Goal: Task Accomplishment & Management: Complete application form

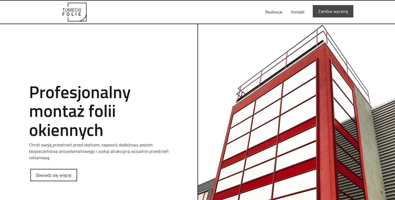
click at [332, 12] on link "Zamów wycenę" at bounding box center [333, 11] width 41 height 12
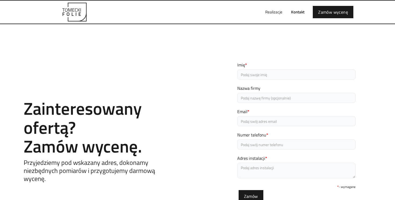
click at [156, 113] on h2 "Zainteresowany ofertą? Zamów wycenę." at bounding box center [99, 127] width 150 height 57
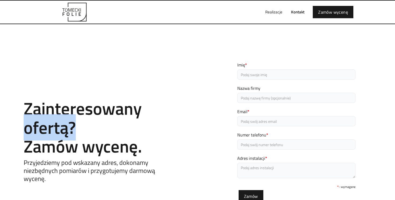
drag, startPoint x: 76, startPoint y: 132, endPoint x: 15, endPoint y: 123, distance: 61.8
click at [15, 123] on div "Contact Zainteresowany ofertą? Zamów wycenę. Przyjedziemy pod wskazany adres, d…" at bounding box center [197, 134] width 395 height 167
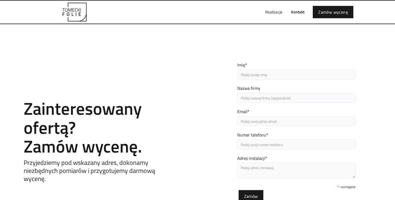
click at [57, 131] on h2 "Zainteresowany ofertą? Zamów wycenę." at bounding box center [99, 127] width 150 height 57
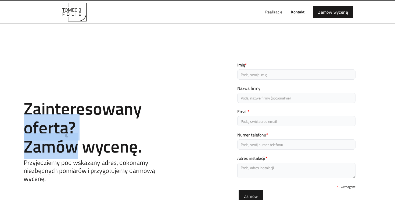
drag, startPoint x: 77, startPoint y: 133, endPoint x: 10, endPoint y: 131, distance: 66.9
click at [10, 131] on div "Contact Zainteresowany ofertą? Zamów wycenę. Przyjedziemy pod wskazany adres, d…" at bounding box center [197, 134] width 395 height 167
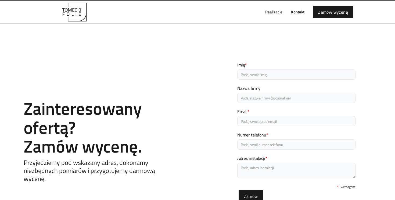
click at [90, 133] on h2 "Zainteresowany ofertą? Zamów wycenę." at bounding box center [99, 127] width 150 height 57
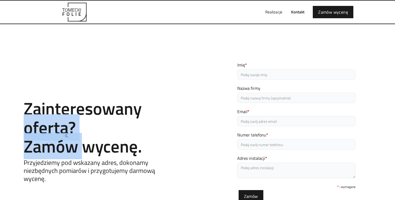
drag, startPoint x: 81, startPoint y: 133, endPoint x: 22, endPoint y: 128, distance: 59.0
click at [22, 128] on div "Contact Zainteresowany ofertą? Zamów wycenę. Przyjedziemy pod wskazany adres, d…" at bounding box center [98, 134] width 161 height 102
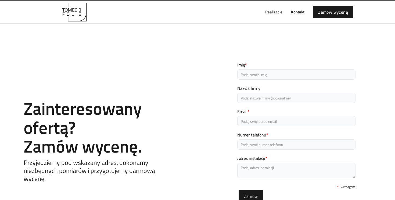
click at [25, 128] on h2 "Zainteresowany ofertą? Zamów wycenę." at bounding box center [99, 127] width 150 height 57
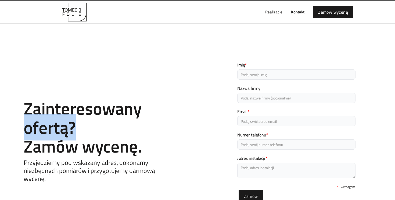
drag, startPoint x: 73, startPoint y: 131, endPoint x: 1, endPoint y: 130, distance: 72.2
click at [1, 130] on div "Contact Zainteresowany ofertą? Zamów wycenę. Przyjedziemy pod wskazany adres, d…" at bounding box center [197, 134] width 395 height 167
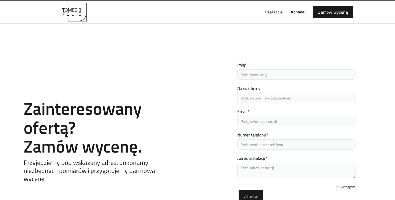
click at [43, 130] on h2 "Zainteresowany ofertą? Zamów wycenę." at bounding box center [99, 127] width 150 height 57
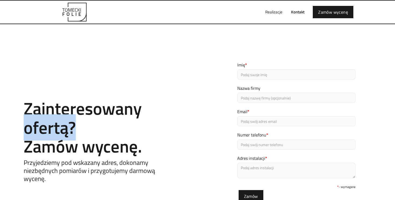
drag, startPoint x: 77, startPoint y: 129, endPoint x: 1, endPoint y: 129, distance: 75.7
click at [1, 129] on div "Contact Zainteresowany ofertą? Zamów wycenę. Przyjedziemy pod wskazany adres, d…" at bounding box center [197, 134] width 395 height 167
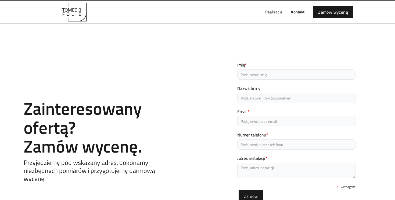
click at [74, 130] on h2 "Zainteresowany ofertą? Zamów wycenę." at bounding box center [99, 127] width 150 height 57
drag, startPoint x: 87, startPoint y: 130, endPoint x: 41, endPoint y: 128, distance: 46.5
click at [41, 128] on h2 "Zainteresowany ofertą? Zamów wycenę." at bounding box center [99, 127] width 150 height 57
click at [56, 127] on h2 "Zainteresowany ofertą? Zamów wycenę." at bounding box center [99, 127] width 150 height 57
